Goal: Task Accomplishment & Management: Manage account settings

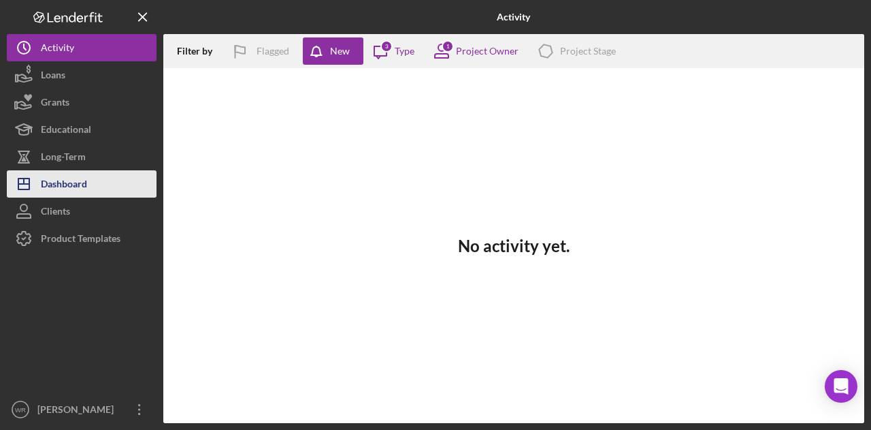
click at [105, 189] on button "Icon/Dashboard Dashboard" at bounding box center [82, 183] width 150 height 27
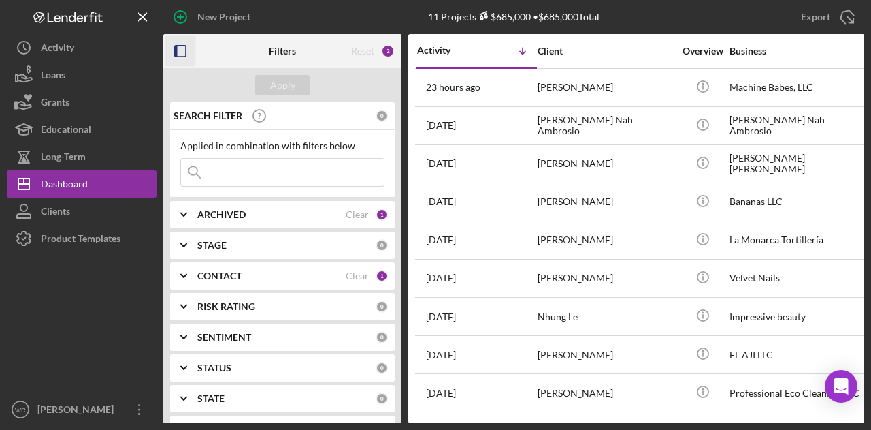
click at [167, 53] on icon "button" at bounding box center [180, 51] width 31 height 31
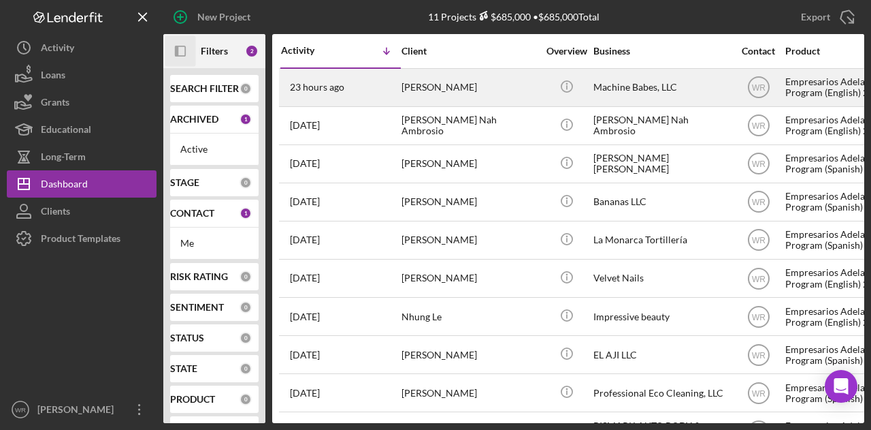
click at [449, 94] on div "[PERSON_NAME]" at bounding box center [470, 87] width 136 height 36
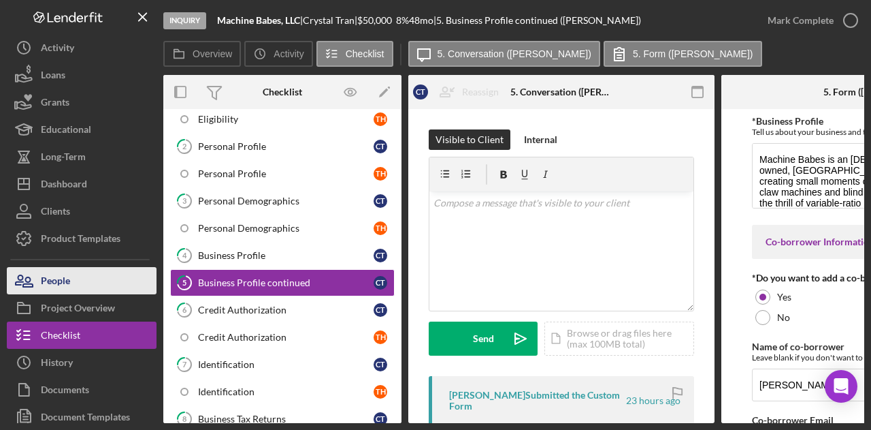
scroll to position [110, 0]
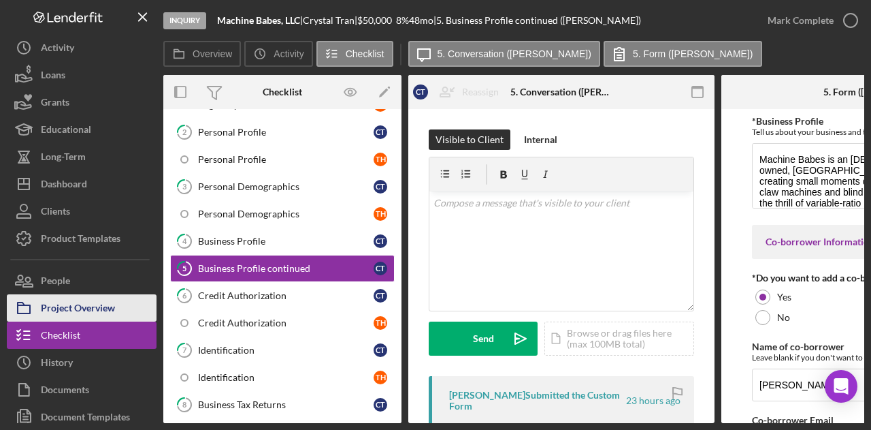
click at [65, 315] on div "Project Overview" at bounding box center [78, 309] width 74 height 31
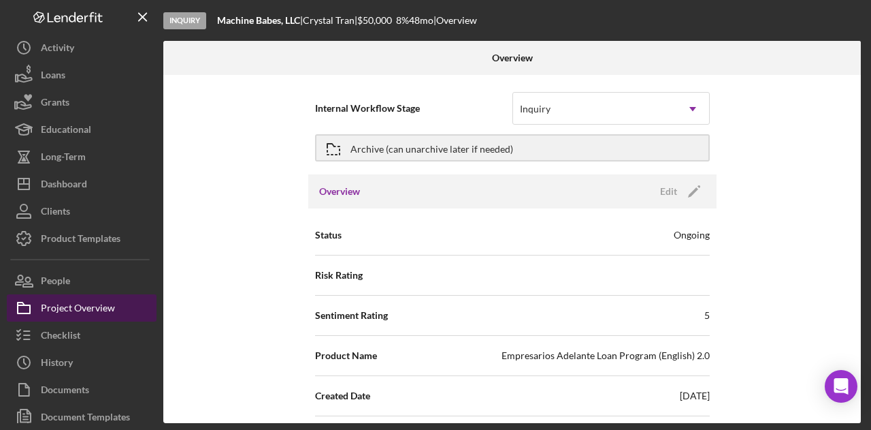
click at [56, 294] on div "Project Overview" at bounding box center [78, 309] width 74 height 31
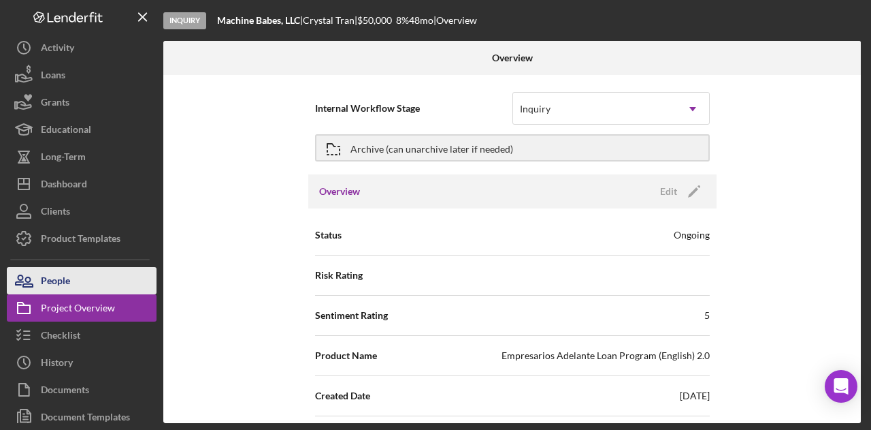
click at [60, 283] on div "People" at bounding box center [55, 282] width 29 height 31
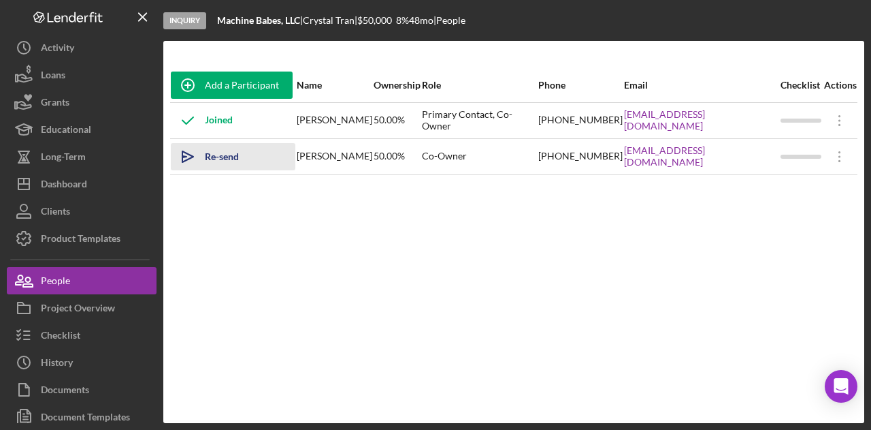
click at [244, 165] on div "Re-send Invitation" at bounding box center [243, 156] width 77 height 27
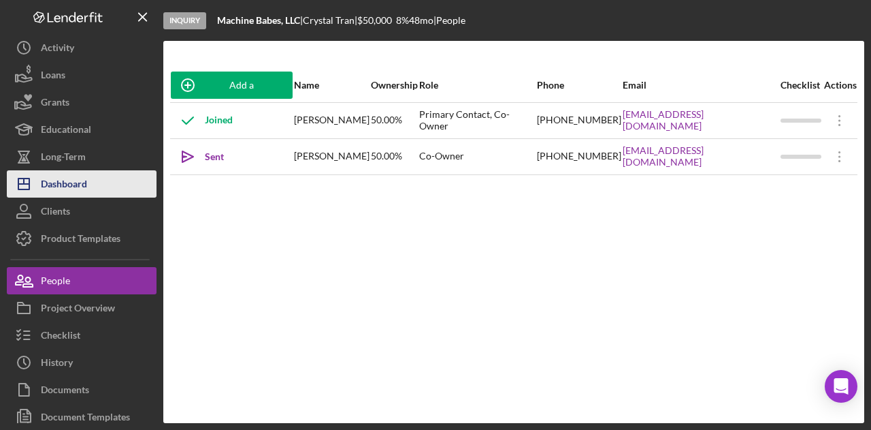
click at [60, 193] on div "Dashboard" at bounding box center [64, 185] width 46 height 31
